Goal: Go to known website: Access a specific website the user already knows

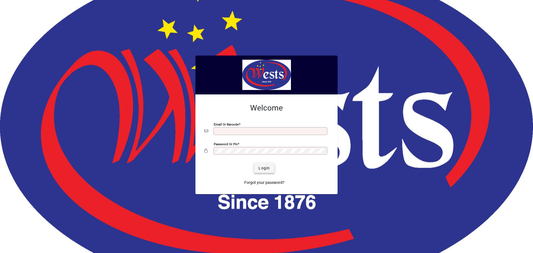
type input "**********"
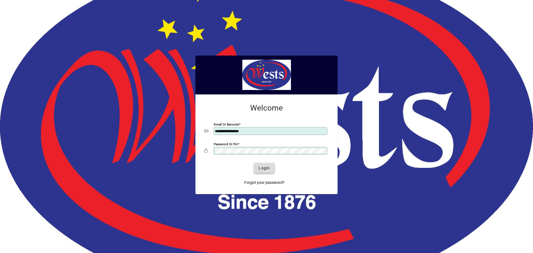
click at [260, 168] on span "Login" at bounding box center [264, 168] width 11 height 6
